Goal: Obtain resource: Obtain resource

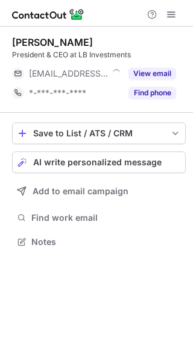
scroll to position [233, 193]
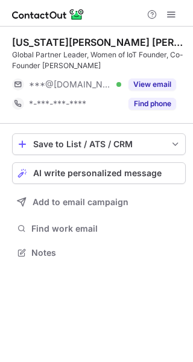
scroll to position [244, 193]
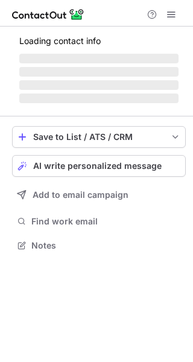
scroll to position [244, 193]
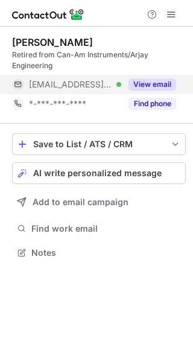
click at [159, 85] on button "View email" at bounding box center [152, 84] width 48 height 12
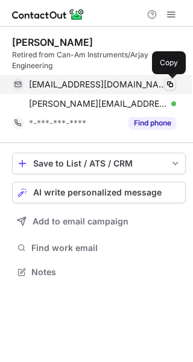
click at [170, 84] on span at bounding box center [170, 85] width 10 height 10
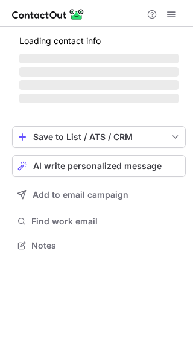
scroll to position [253, 193]
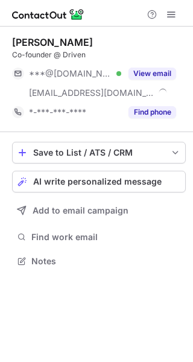
scroll to position [253, 193]
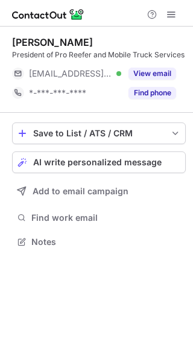
scroll to position [233, 193]
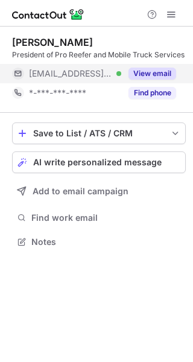
click at [158, 77] on button "View email" at bounding box center [152, 74] width 48 height 12
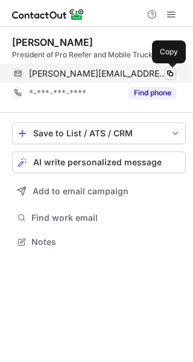
click at [170, 74] on span at bounding box center [170, 74] width 10 height 10
